Goal: Task Accomplishment & Management: Manage account settings

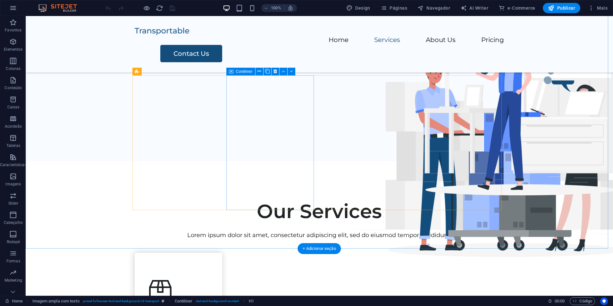
scroll to position [289, 0]
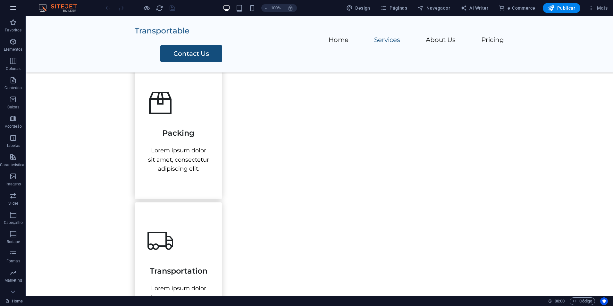
click at [15, 7] on icon "button" at bounding box center [13, 8] width 8 height 8
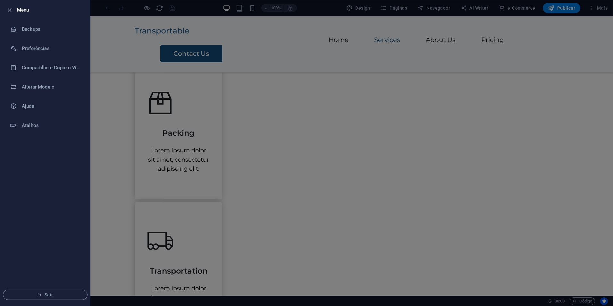
click at [18, 12] on h6 "Menu" at bounding box center [51, 10] width 68 height 8
click at [9, 11] on icon "button" at bounding box center [9, 9] width 7 height 7
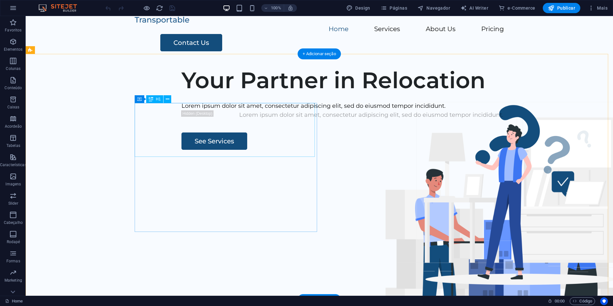
scroll to position [0, 0]
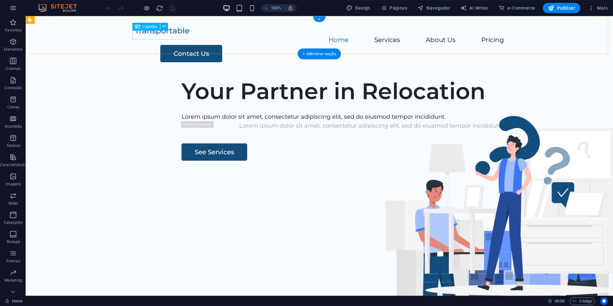
click at [171, 34] on div at bounding box center [320, 30] width 370 height 9
click at [151, 26] on span "Logotipo" at bounding box center [150, 27] width 15 height 4
select select "px"
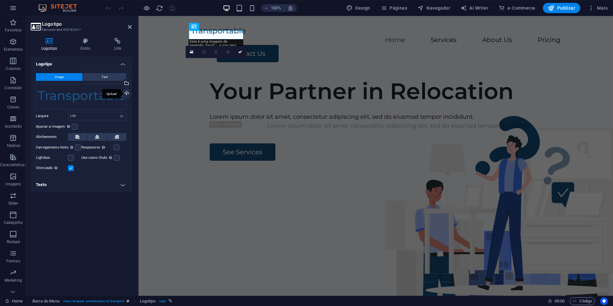
click at [128, 94] on div "Upload" at bounding box center [126, 94] width 10 height 10
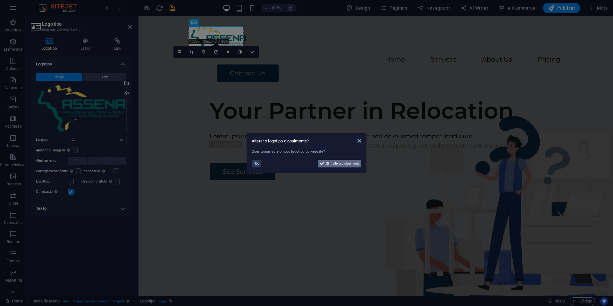
click at [344, 166] on span "Sim, alterar globalmente" at bounding box center [342, 164] width 33 height 8
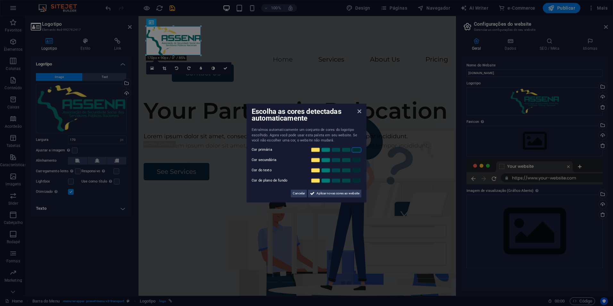
click at [360, 150] on link at bounding box center [357, 149] width 10 height 5
click at [326, 162] on link at bounding box center [326, 160] width 10 height 5
click at [322, 194] on span "Aplicar novas cores ao website" at bounding box center [338, 194] width 43 height 8
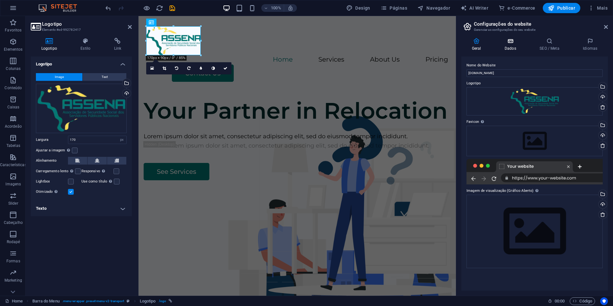
click at [516, 46] on h4 "Dados" at bounding box center [511, 44] width 35 height 13
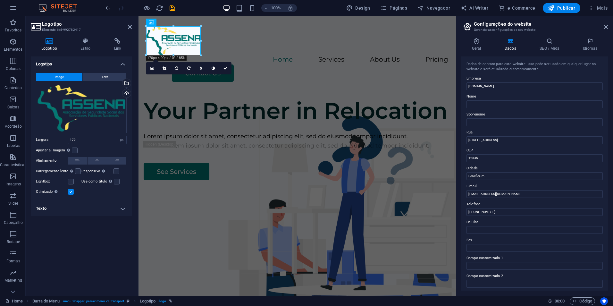
click at [608, 24] on h2 "Configurações do website" at bounding box center [541, 24] width 134 height 6
click at [607, 26] on icon at bounding box center [606, 26] width 4 height 5
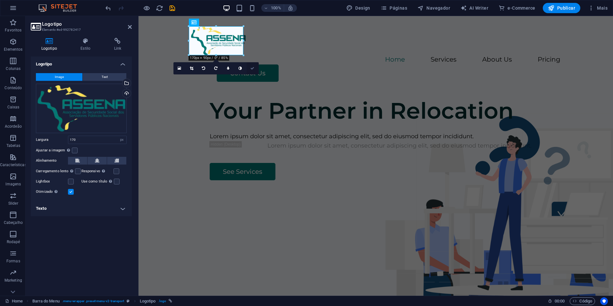
click at [254, 68] on icon at bounding box center [253, 68] width 4 height 4
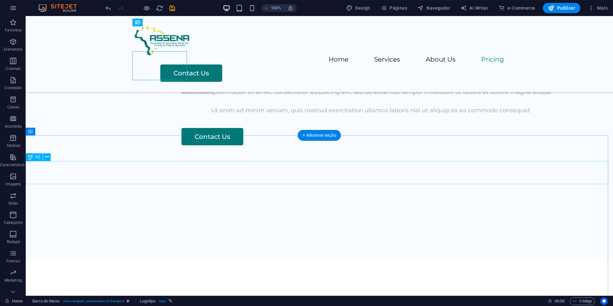
scroll to position [745, 0]
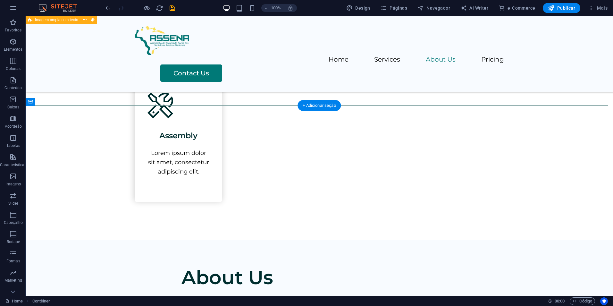
scroll to position [649, 0]
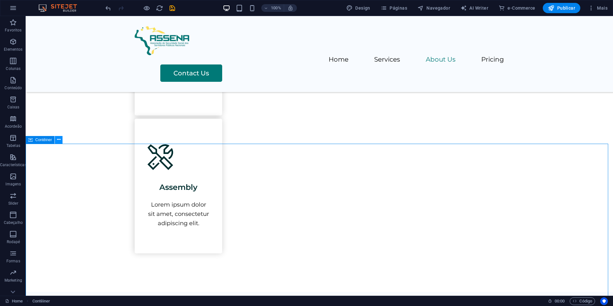
click at [60, 138] on icon at bounding box center [59, 139] width 4 height 7
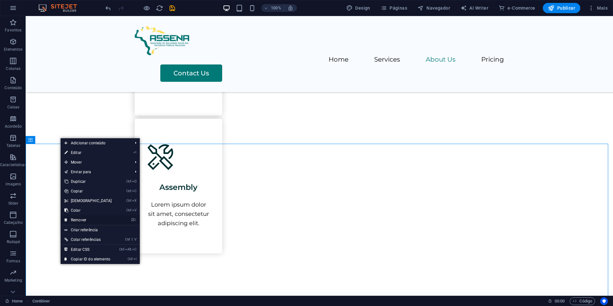
click at [89, 219] on link "⌦ Remover" at bounding box center [88, 220] width 55 height 10
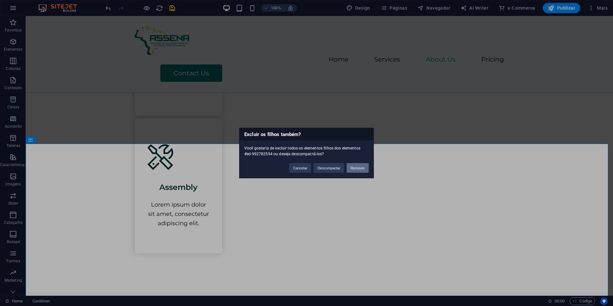
click at [355, 168] on button "Remover" at bounding box center [358, 168] width 22 height 10
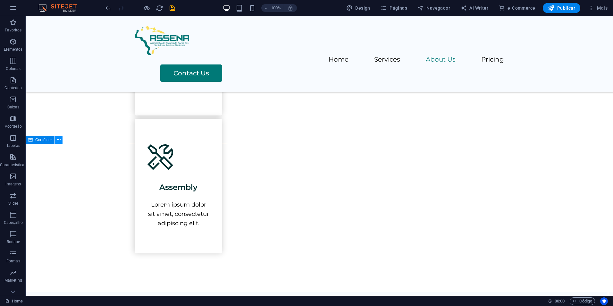
click at [59, 141] on icon at bounding box center [59, 139] width 4 height 7
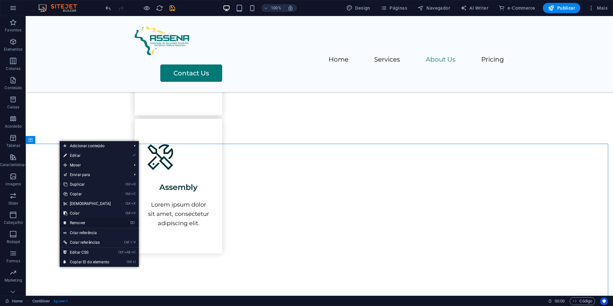
click at [97, 223] on link "⌦ Remover" at bounding box center [87, 223] width 55 height 10
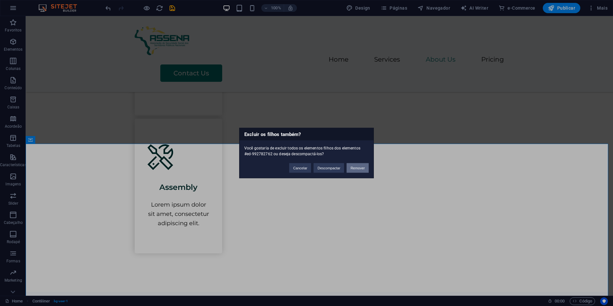
click at [361, 166] on button "Remover" at bounding box center [358, 168] width 22 height 10
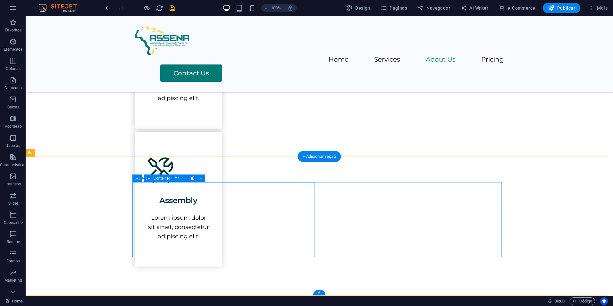
scroll to position [636, 0]
click at [347, 223] on button at bounding box center [345, 222] width 8 height 8
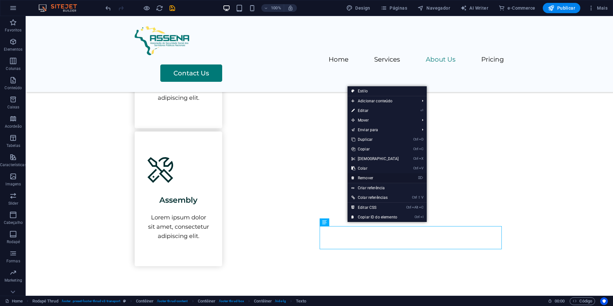
click at [369, 180] on link "⌦ Remover" at bounding box center [375, 178] width 55 height 10
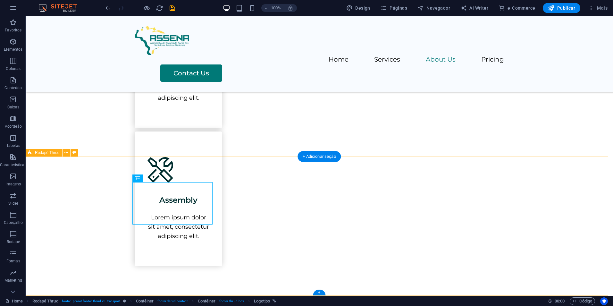
select select "footer"
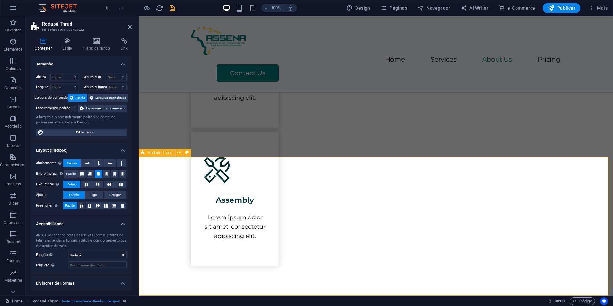
click at [165, 154] on span "Rodapé Thrud" at bounding box center [160, 153] width 25 height 4
click at [182, 153] on button at bounding box center [179, 153] width 8 height 8
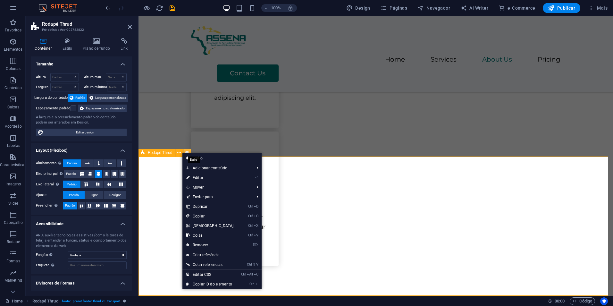
click at [186, 152] on icon at bounding box center [187, 152] width 4 height 7
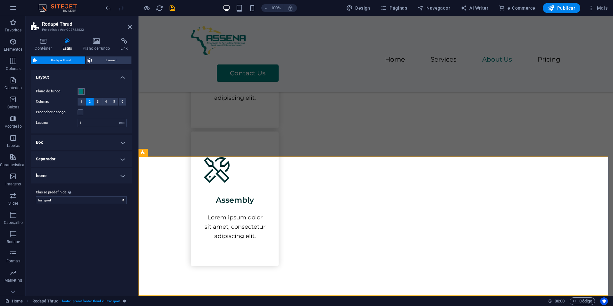
click at [80, 93] on span at bounding box center [81, 91] width 5 height 5
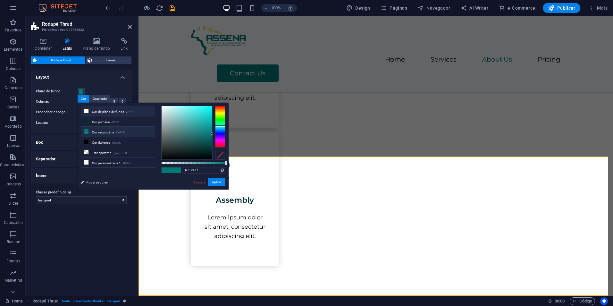
click at [117, 112] on li "Cor de plano de fundo #ffffff" at bounding box center [118, 111] width 74 height 10
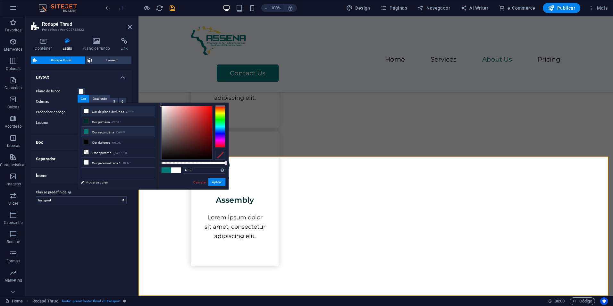
click at [118, 129] on li "Cor secundária #007977" at bounding box center [118, 132] width 74 height 10
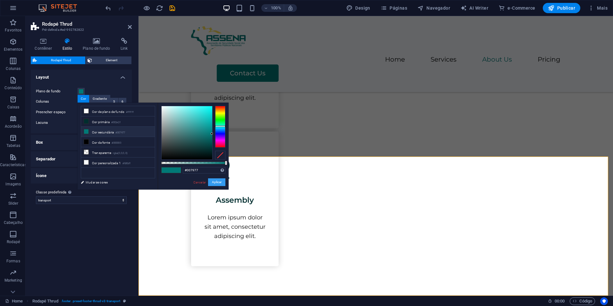
click at [216, 182] on button "Aplicar" at bounding box center [216, 182] width 17 height 8
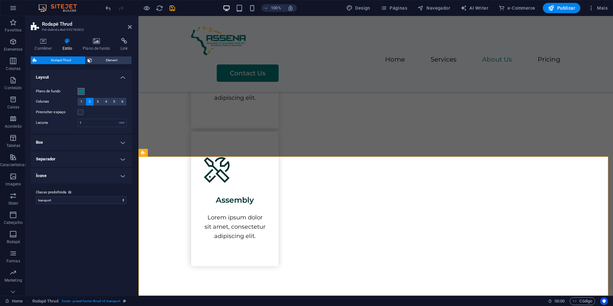
click at [81, 88] on button "Plano de fundo" at bounding box center [81, 91] width 7 height 7
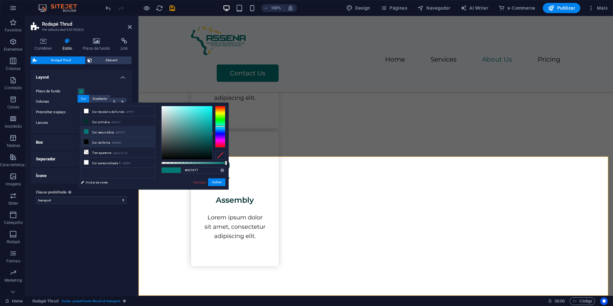
click at [117, 142] on small "#000000" at bounding box center [117, 143] width 10 height 4
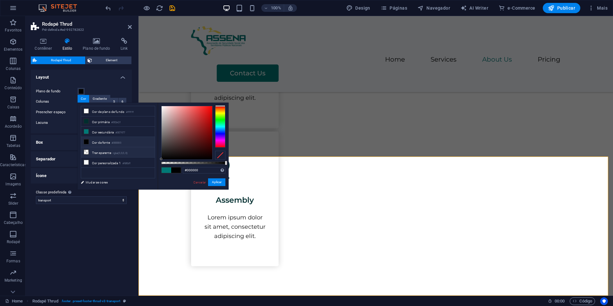
click at [117, 151] on small "rgba(0,0,0,.0)" at bounding box center [120, 153] width 15 height 4
click at [115, 161] on li "Cor personalizada 1 #f8fbff" at bounding box center [118, 163] width 74 height 10
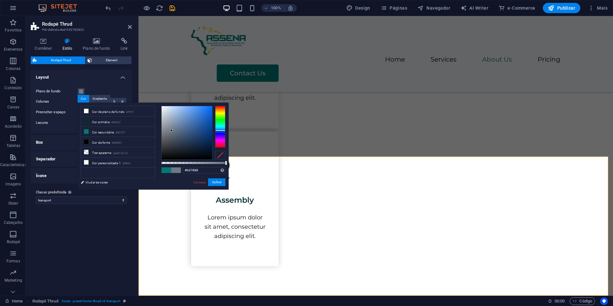
drag, startPoint x: 162, startPoint y: 106, endPoint x: 172, endPoint y: 131, distance: 26.8
click at [172, 131] on div at bounding box center [171, 130] width 2 height 2
click at [214, 179] on button "Aplicar" at bounding box center [216, 182] width 17 height 8
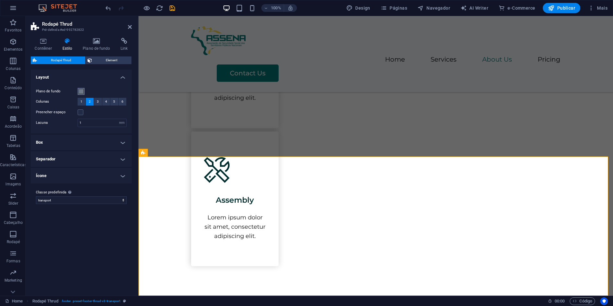
click at [79, 92] on span at bounding box center [81, 91] width 5 height 5
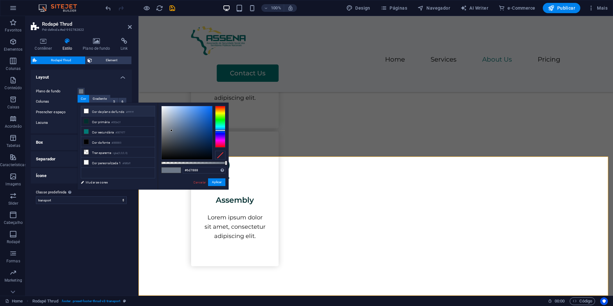
click at [115, 114] on li "Cor de plano de fundo #ffffff" at bounding box center [118, 111] width 74 height 10
type input "#ffffff"
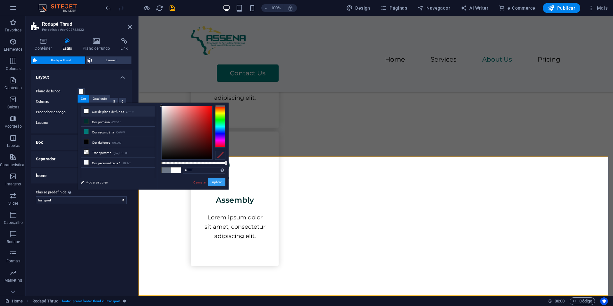
click at [212, 181] on button "Aplicar" at bounding box center [216, 182] width 17 height 8
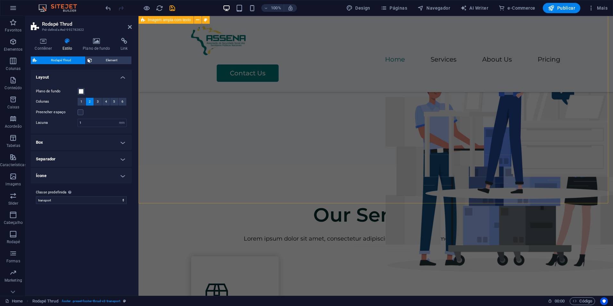
scroll to position [58, 0]
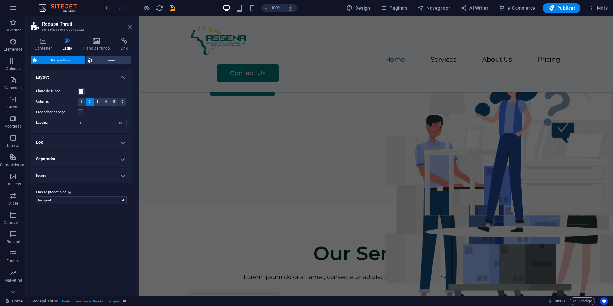
click at [129, 30] on link at bounding box center [130, 26] width 4 height 5
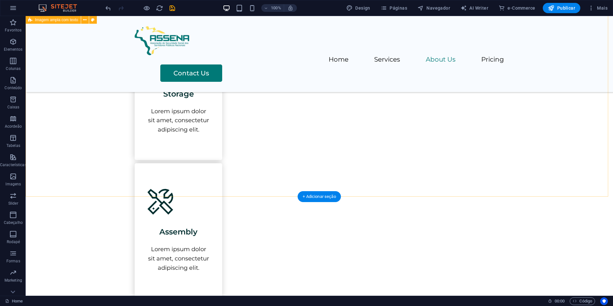
scroll to position [636, 0]
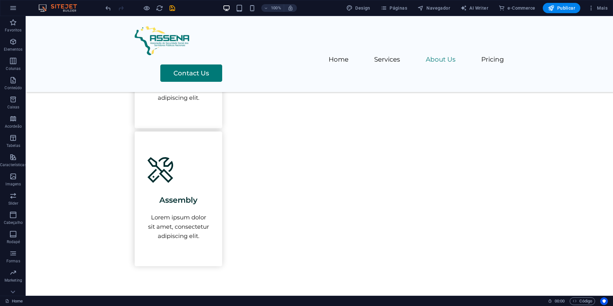
click at [164, 14] on div "100% Design Páginas Navegador AI Writer e-Commerce Publicar Mais" at bounding box center [306, 7] width 613 height 15
click at [171, 10] on icon "save" at bounding box center [172, 7] width 7 height 7
click at [554, 10] on icon "button" at bounding box center [551, 8] width 6 height 6
